Goal: Task Accomplishment & Management: Manage account settings

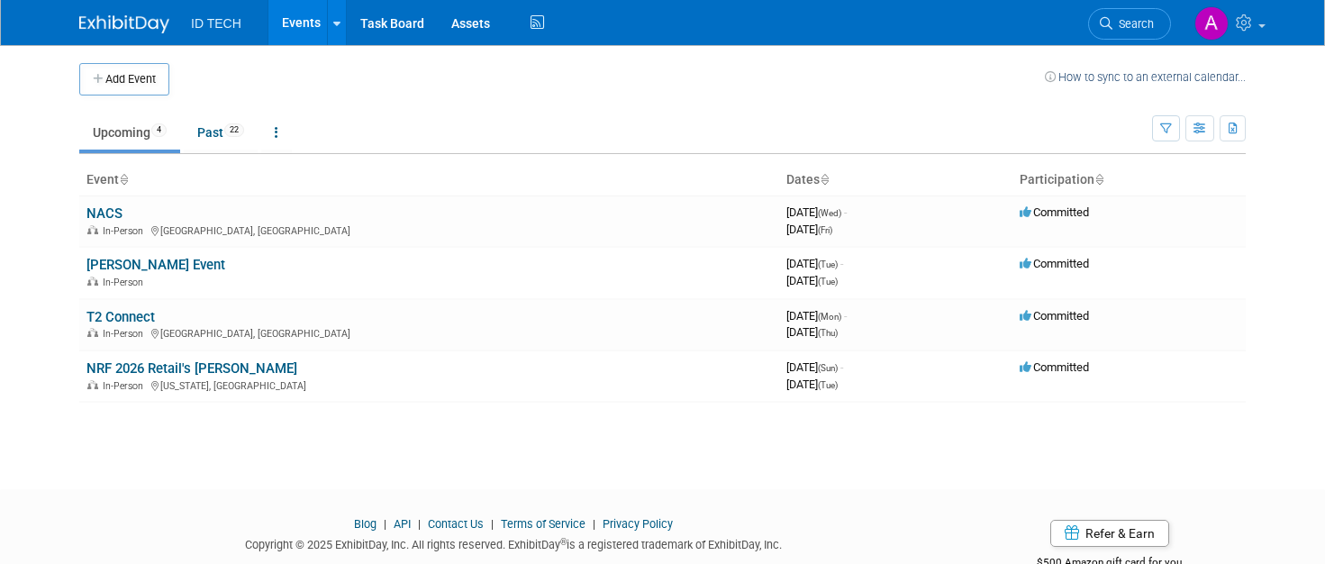
drag, startPoint x: 254, startPoint y: 373, endPoint x: 332, endPoint y: 468, distance: 123.5
click at [254, 373] on td "NRF 2026 Retail's Big Show In-Person New York, NY" at bounding box center [429, 375] width 700 height 51
click at [445, 379] on div "In-Person New York, NY" at bounding box center [428, 384] width 685 height 14
click at [393, 377] on div "In-Person New York, NY" at bounding box center [428, 384] width 685 height 14
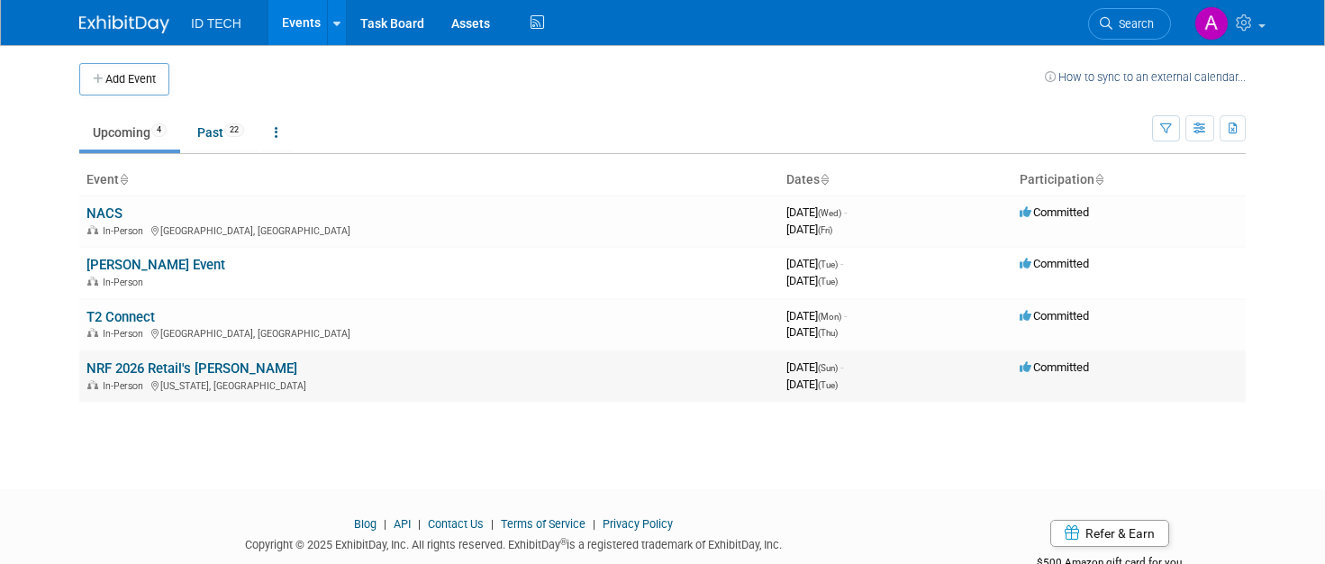
click at [168, 367] on link "NRF 2026 Retail's [PERSON_NAME]" at bounding box center [191, 368] width 211 height 16
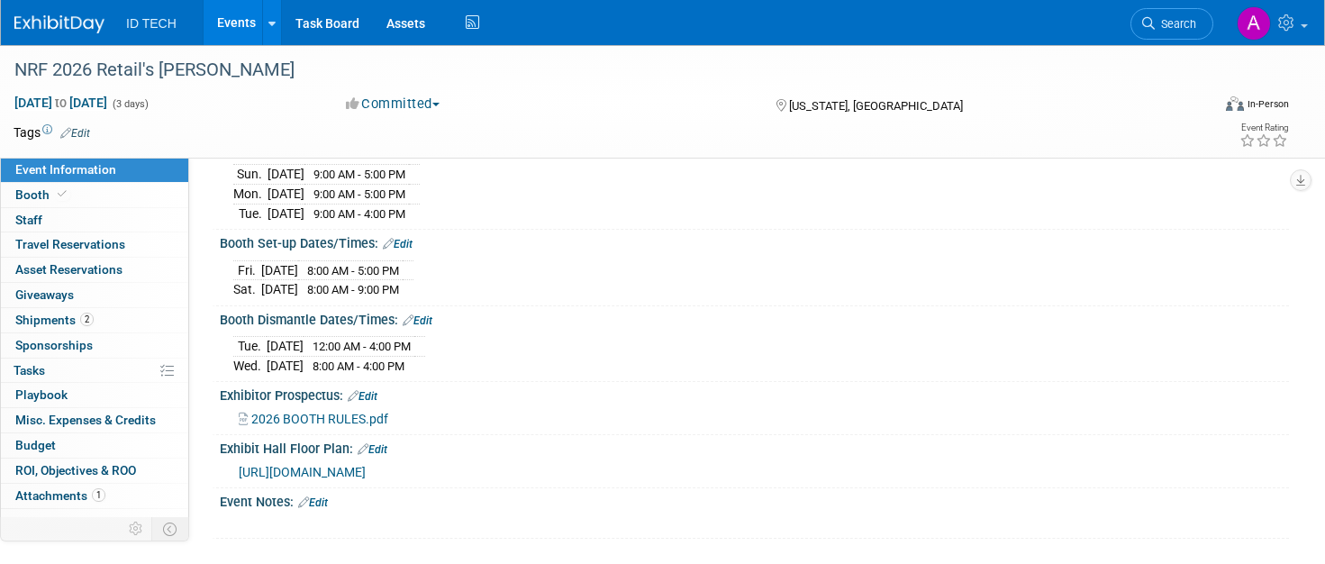
scroll to position [270, 0]
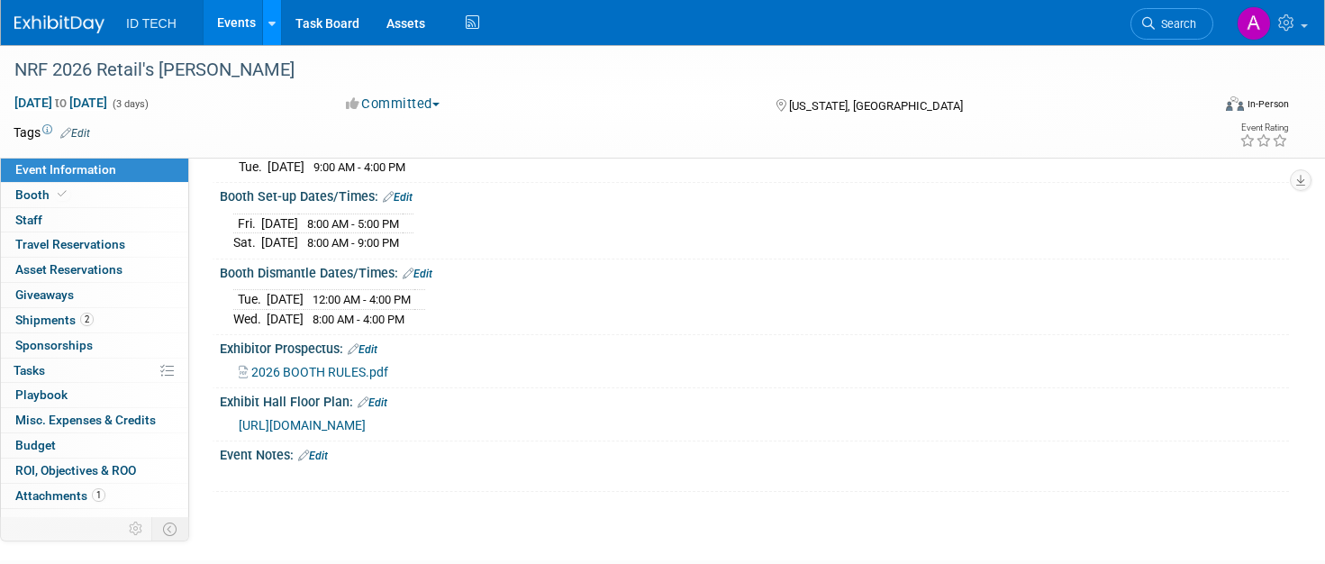
click at [271, 25] on icon at bounding box center [271, 24] width 7 height 12
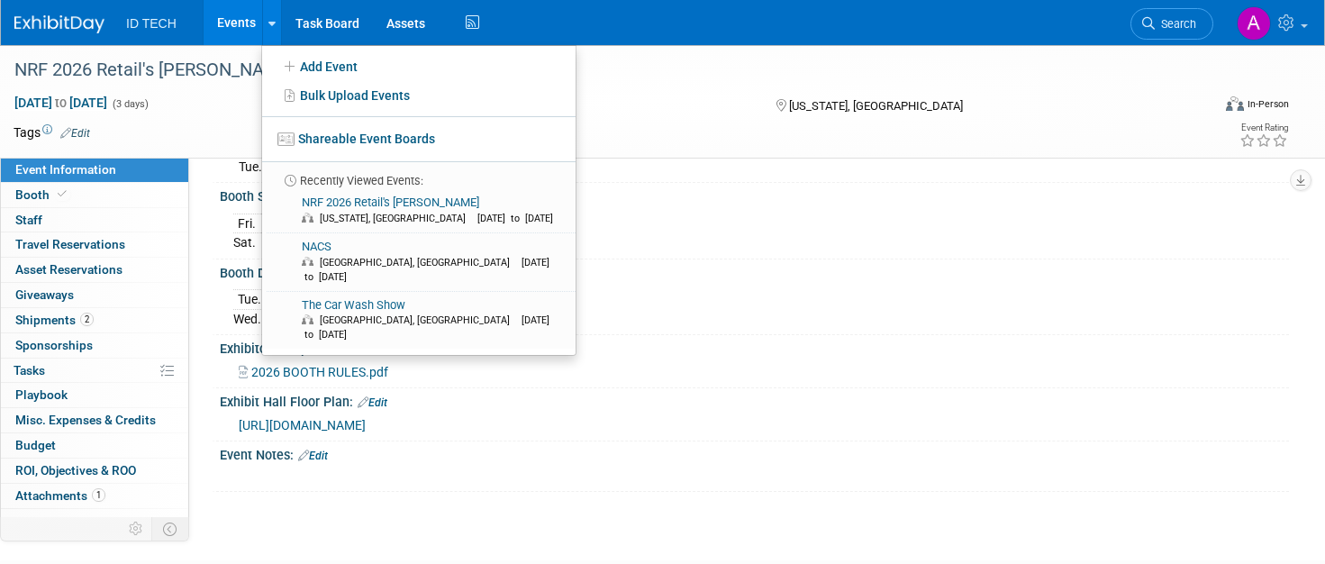
click at [623, 147] on div "Tags Edit Event Rating" at bounding box center [651, 137] width 1302 height 32
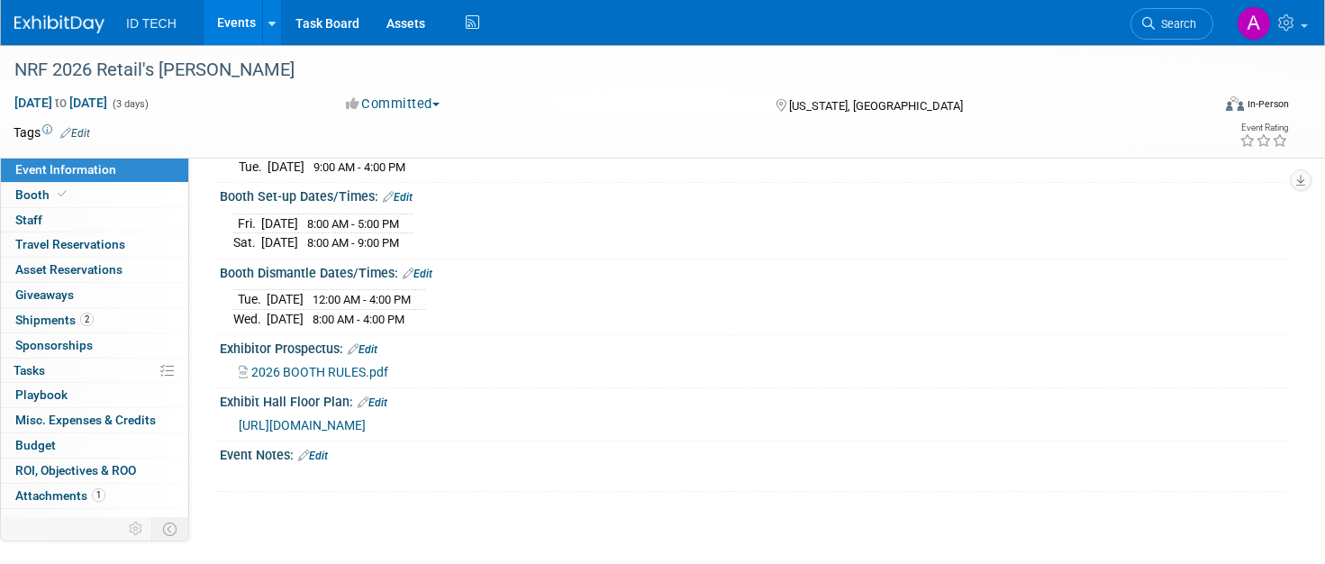
click at [227, 23] on link "Events" at bounding box center [237, 22] width 66 height 45
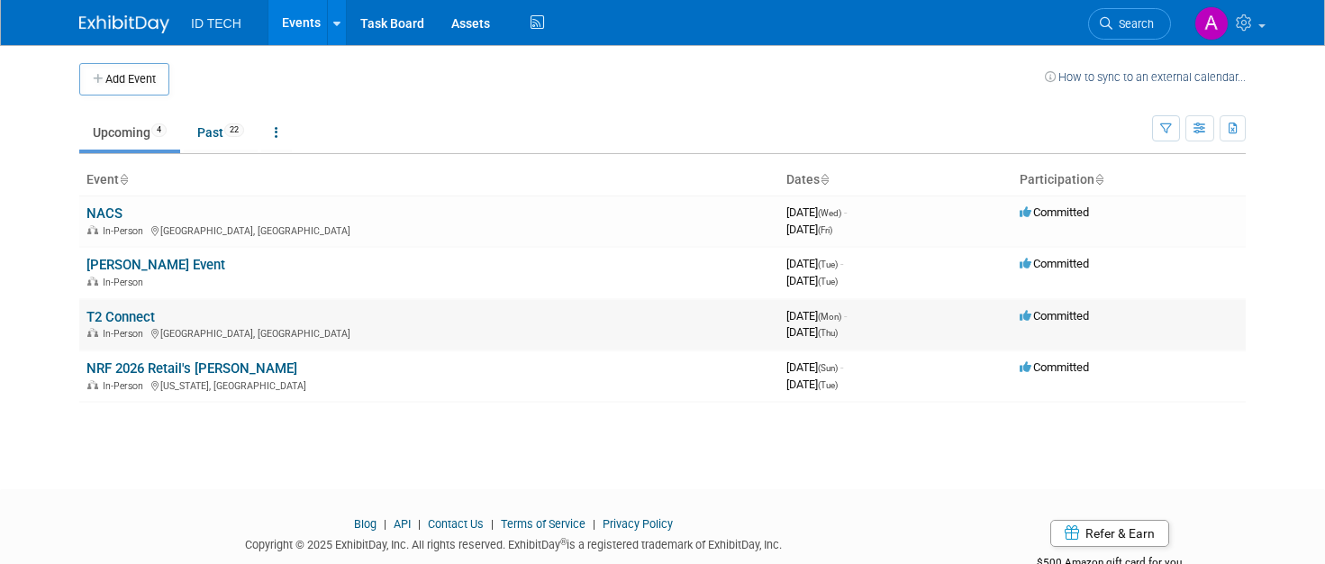
click at [93, 321] on link "T2 Connect" at bounding box center [120, 317] width 68 height 16
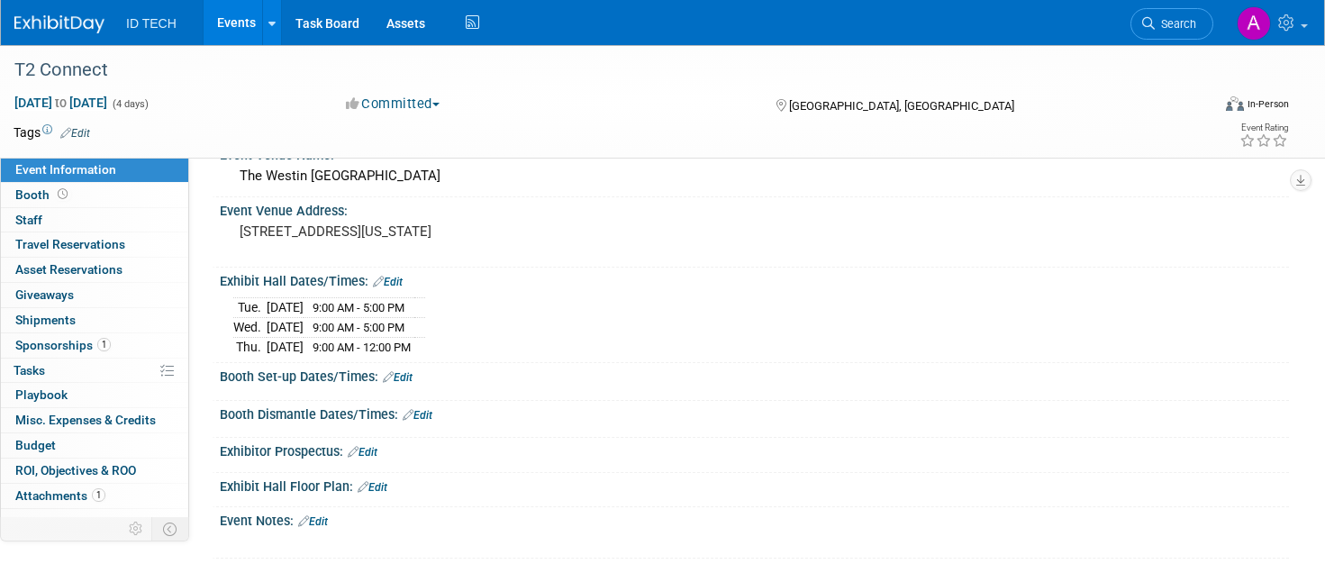
scroll to position [180, 0]
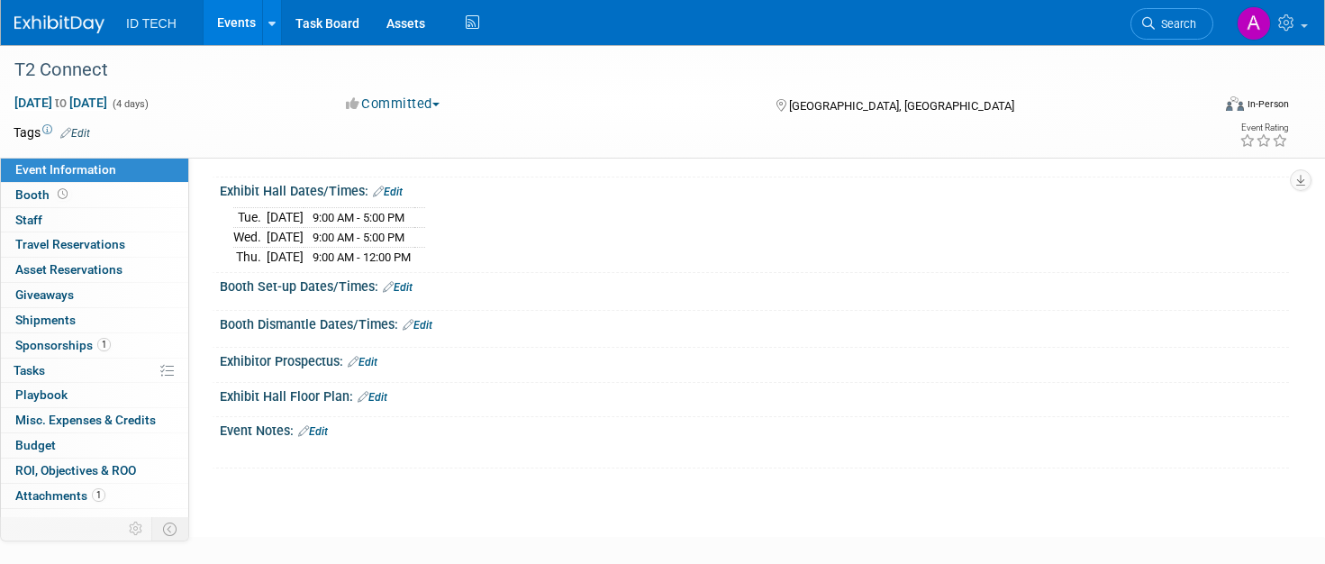
drag, startPoint x: 313, startPoint y: 430, endPoint x: 358, endPoint y: 475, distance: 63.1
click at [313, 430] on link "Edit" at bounding box center [313, 431] width 30 height 13
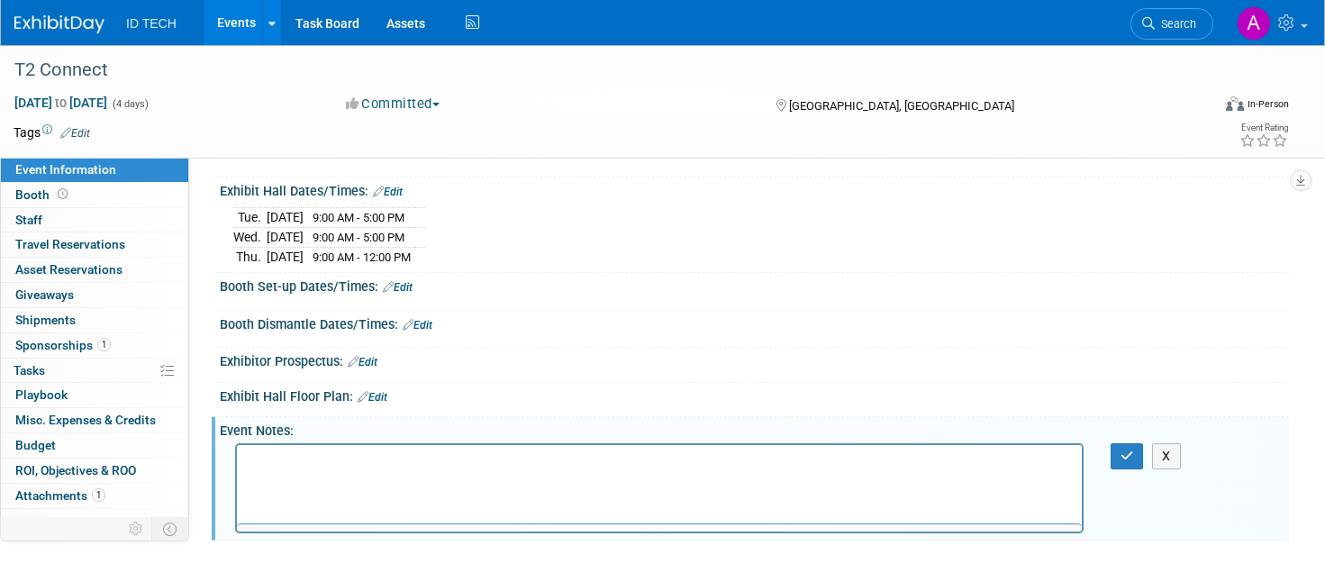
scroll to position [0, 0]
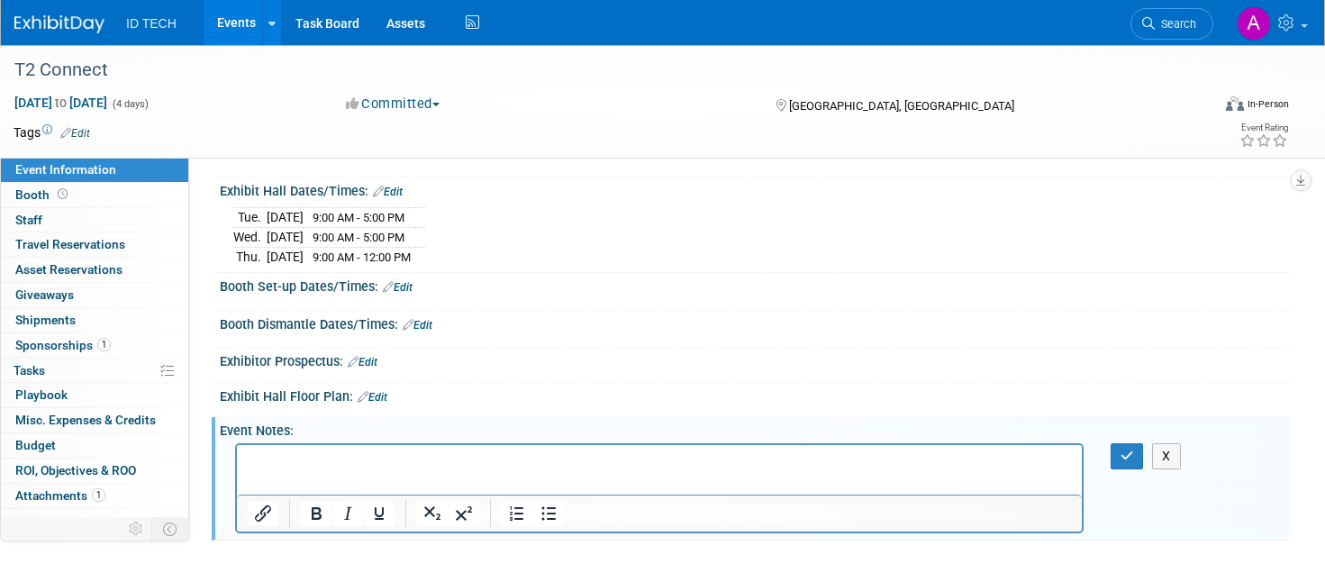
click at [272, 460] on p "Rich Text Area. Press ALT-0 for help." at bounding box center [660, 460] width 824 height 18
drag, startPoint x: 488, startPoint y: 456, endPoint x: 329, endPoint y: 458, distance: 159.4
click at [329, 458] on p "Presentation: Your session date/time is – Wednesday, November 19, 9:00am – 10:0…" at bounding box center [660, 460] width 824 height 18
click at [1116, 457] on button "button" at bounding box center [1127, 456] width 33 height 26
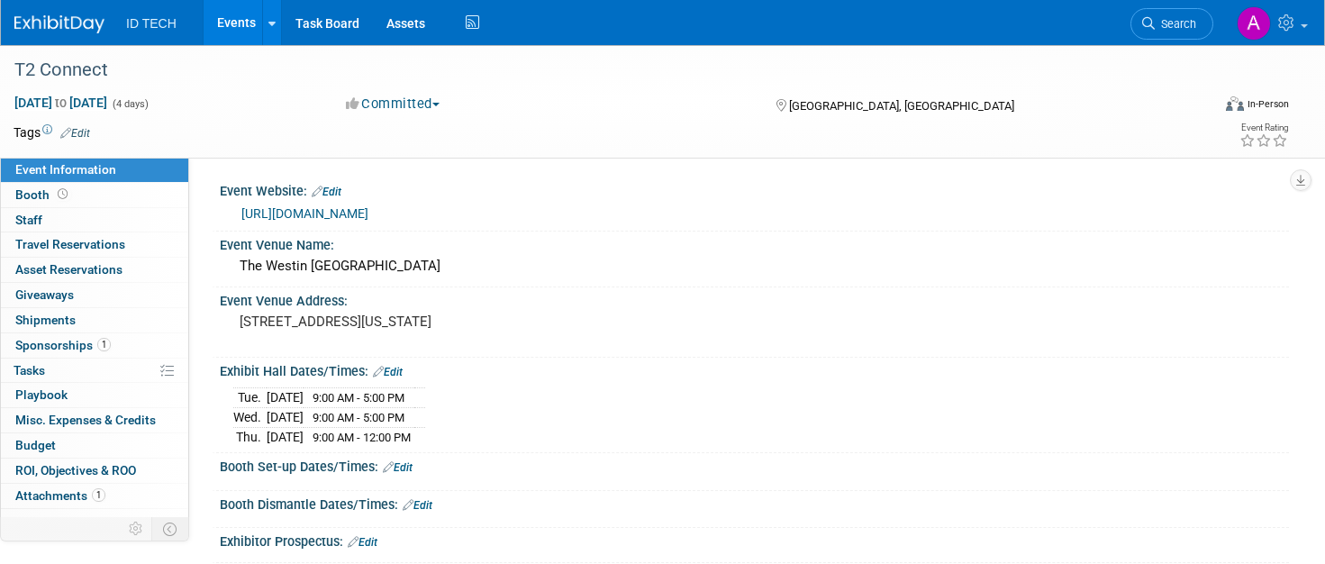
drag, startPoint x: 467, startPoint y: 206, endPoint x: 235, endPoint y: 209, distance: 232.4
click at [235, 209] on div "https://www.t2systems.com/connect/" at bounding box center [754, 211] width 1042 height 25
copy link "https://www.t2systems.com/connect/"
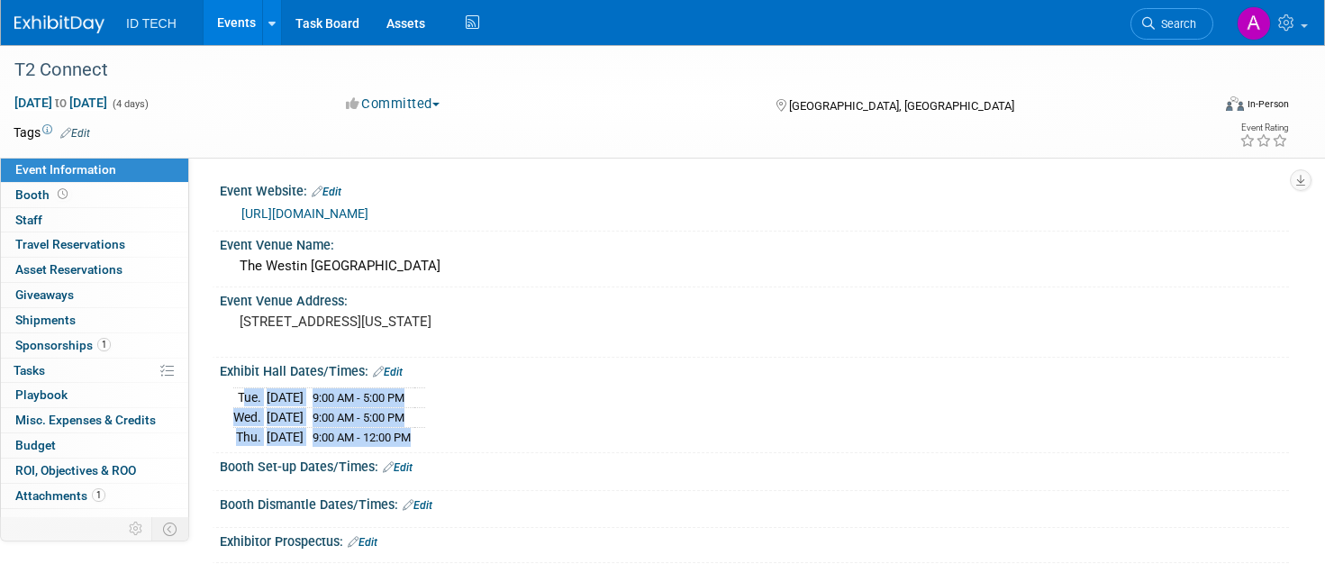
drag, startPoint x: 239, startPoint y: 396, endPoint x: 460, endPoint y: 426, distance: 223.6
click at [425, 426] on tbody "Tue. Nov 18, 2025 9:00 AM - 5:00 PM Wed. Nov 19, 2025 9:00 AM - 5:00 PM Thu. No…" at bounding box center [329, 417] width 192 height 58
copy tbody "Tue. Nov 18, 2025 9:00 AM - 5:00 PM Wed. Nov 19, 2025 9:00 AM - 5:00 PM Thu. No…"
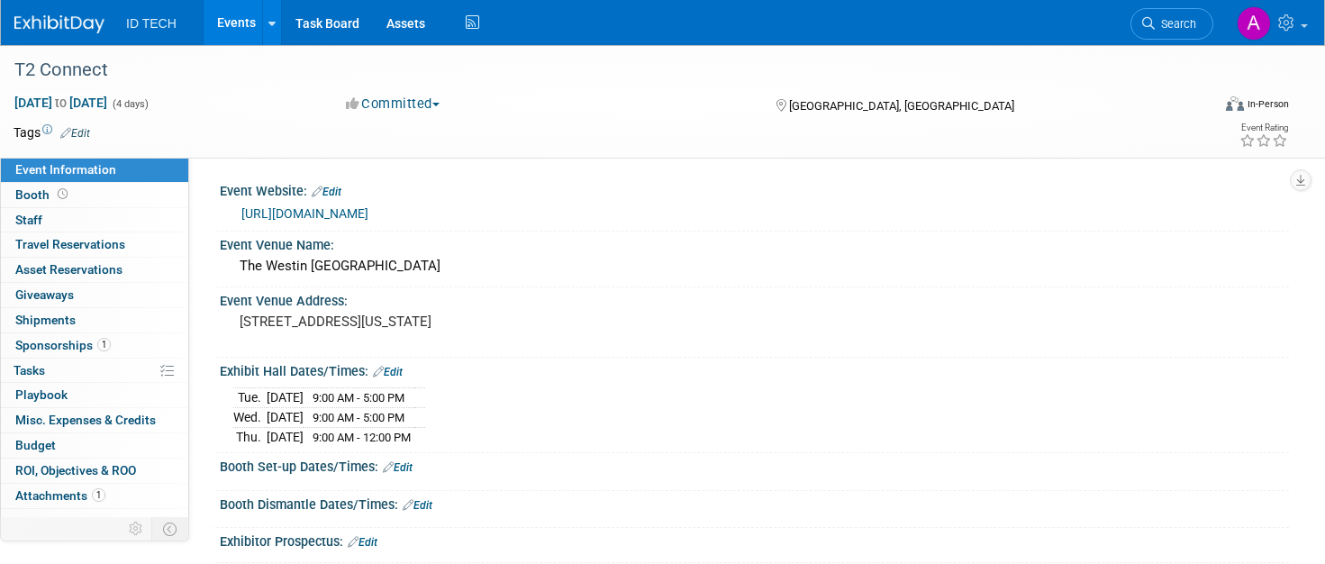
click at [676, 445] on div "Tue. Nov 18, 2025 9:00 AM - 5:00 PM Wed. Nov 19, 2025 9:00 AM - 5:00 PM Thu. No…" at bounding box center [754, 412] width 1069 height 69
drag, startPoint x: 386, startPoint y: 269, endPoint x: 238, endPoint y: 270, distance: 148.6
click at [238, 270] on div "The Westin Indianapolis" at bounding box center [754, 266] width 1042 height 28
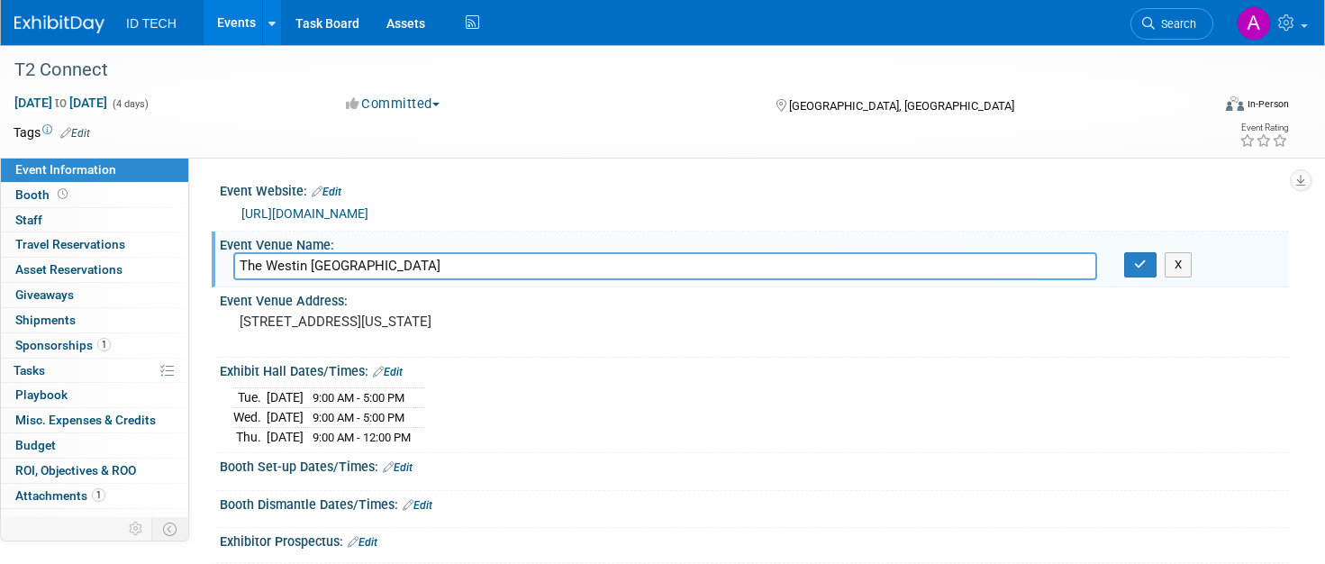
drag, startPoint x: 407, startPoint y: 272, endPoint x: 238, endPoint y: 267, distance: 169.4
click at [238, 267] on input "The Westin Indianapolis" at bounding box center [665, 266] width 864 height 28
click at [510, 325] on pre "241 W Washington St, Indianapolis, IN 46204" at bounding box center [443, 321] width 406 height 16
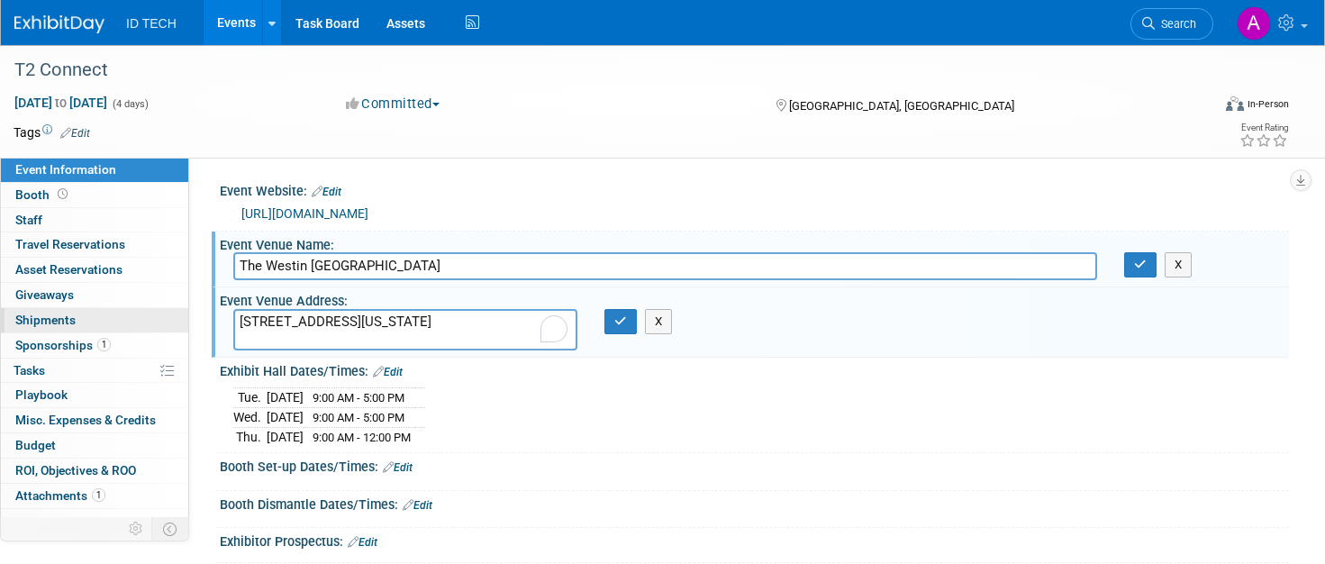
drag, startPoint x: 510, startPoint y: 325, endPoint x: 172, endPoint y: 323, distance: 337.8
click at [172, 323] on div "Event Information Event Info Booth Booth 0 Staff 0 Staff 0 Travel Reservations …" at bounding box center [662, 355] width 1325 height 621
drag, startPoint x: 424, startPoint y: 277, endPoint x: 404, endPoint y: 269, distance: 21.4
click at [424, 277] on input "The Westin Indianapolis" at bounding box center [665, 266] width 864 height 28
drag, startPoint x: 393, startPoint y: 263, endPoint x: 212, endPoint y: 269, distance: 181.1
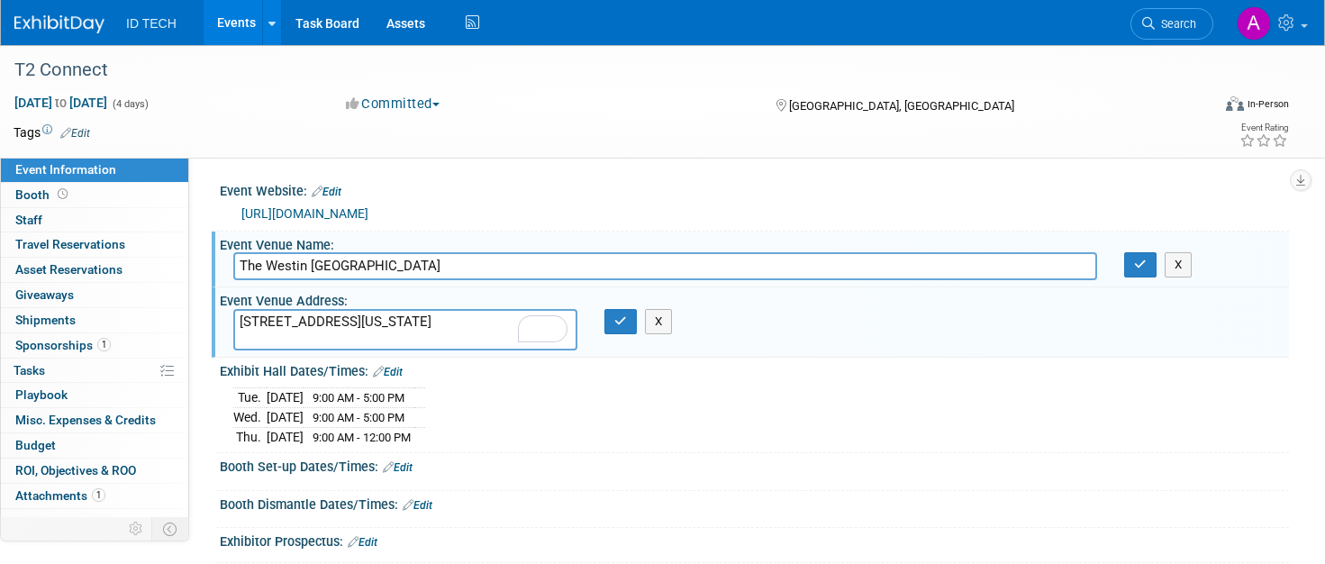
click at [212, 269] on div "Event Venue Name: The Westin Indianapolis The Westin Indianapolis X" at bounding box center [750, 259] width 1077 height 57
